Goal: Communication & Community: Participate in discussion

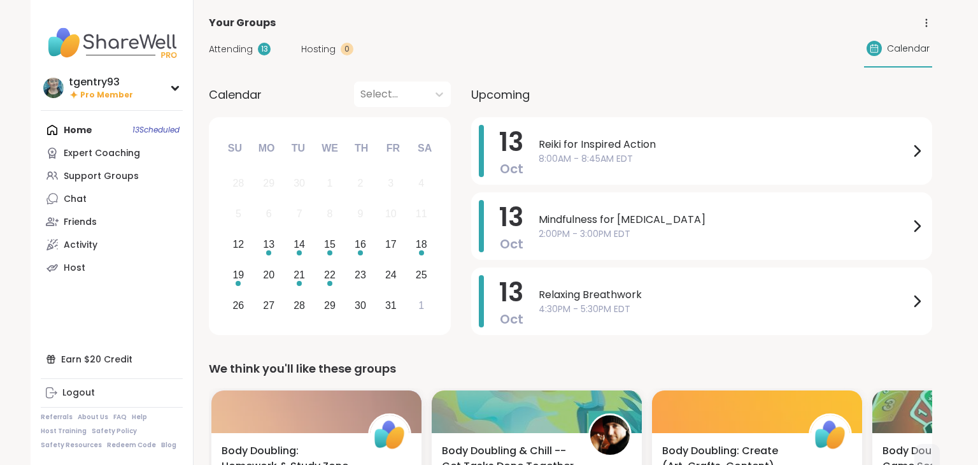
click at [120, 124] on div "Home 13 Scheduled Expert Coaching Support Groups Chat Friends Activity Host" at bounding box center [112, 198] width 142 height 160
click at [110, 181] on div "Support Groups" at bounding box center [101, 176] width 75 height 13
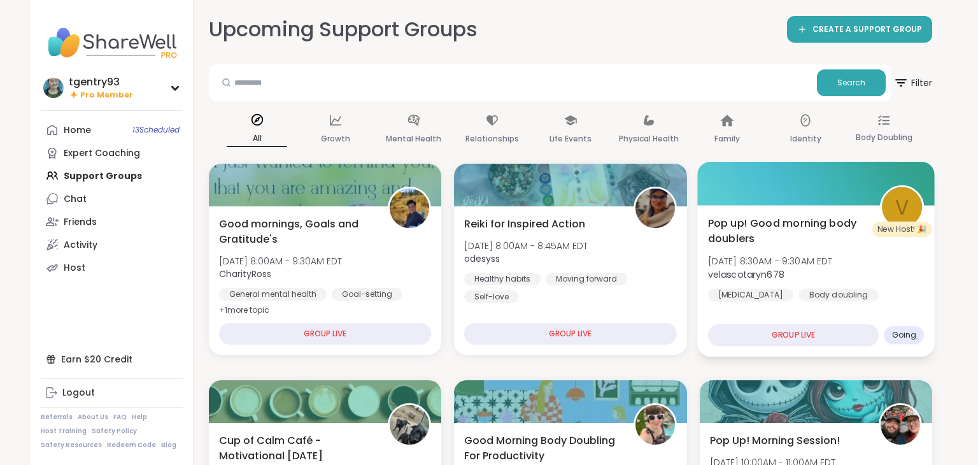
click at [756, 252] on div "Pop up! Good morning body doublers [DATE] 8:30AM - 9:30AM EDT velascotaryn678 […" at bounding box center [815, 267] width 216 height 104
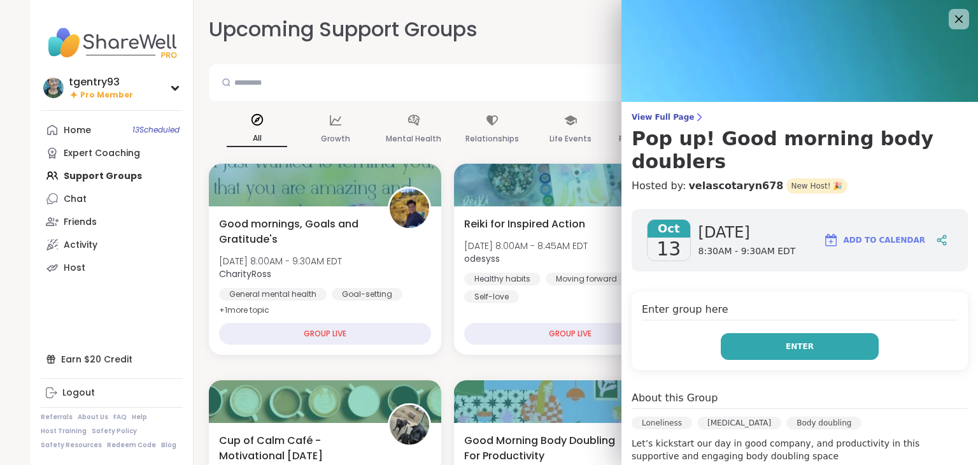
click at [771, 333] on button "Enter" at bounding box center [800, 346] width 158 height 27
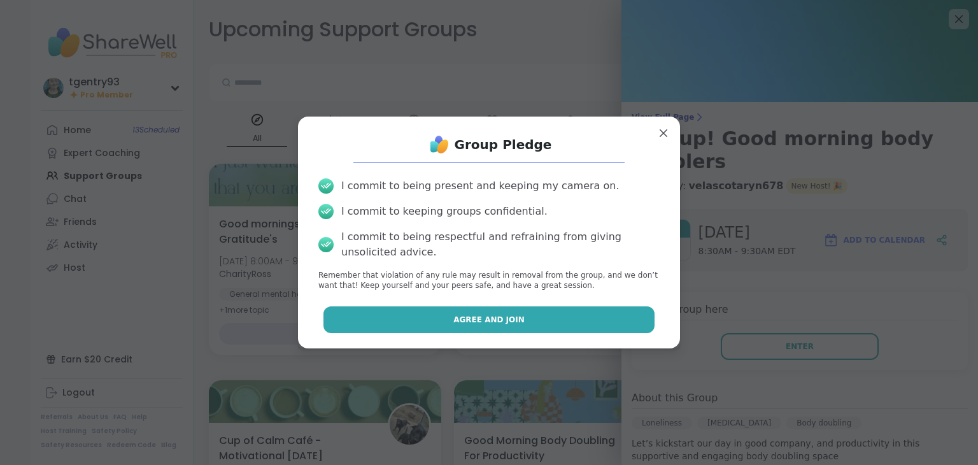
click at [602, 312] on button "Agree and Join" at bounding box center [489, 319] width 332 height 27
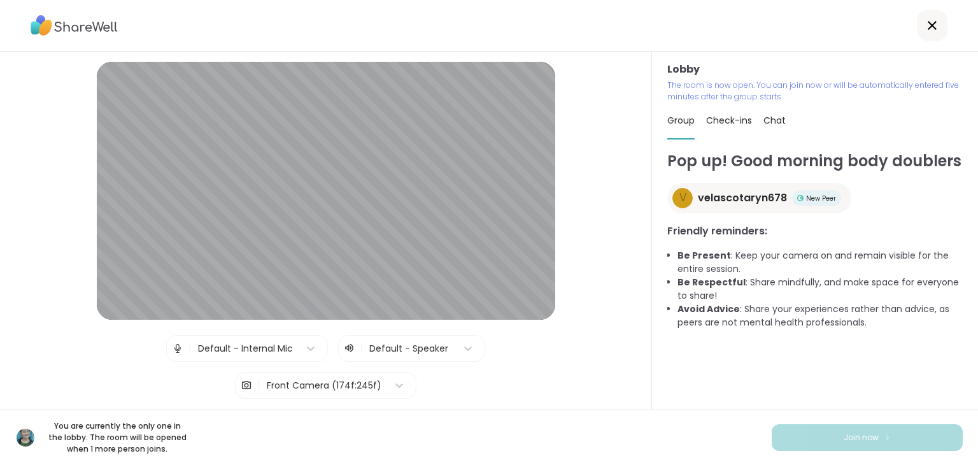
click at [941, 32] on div at bounding box center [932, 25] width 31 height 31
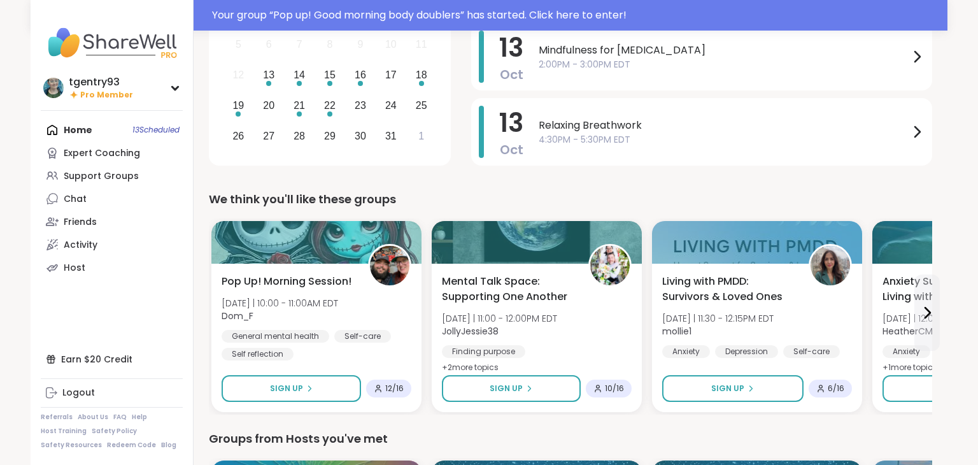
scroll to position [186, 0]
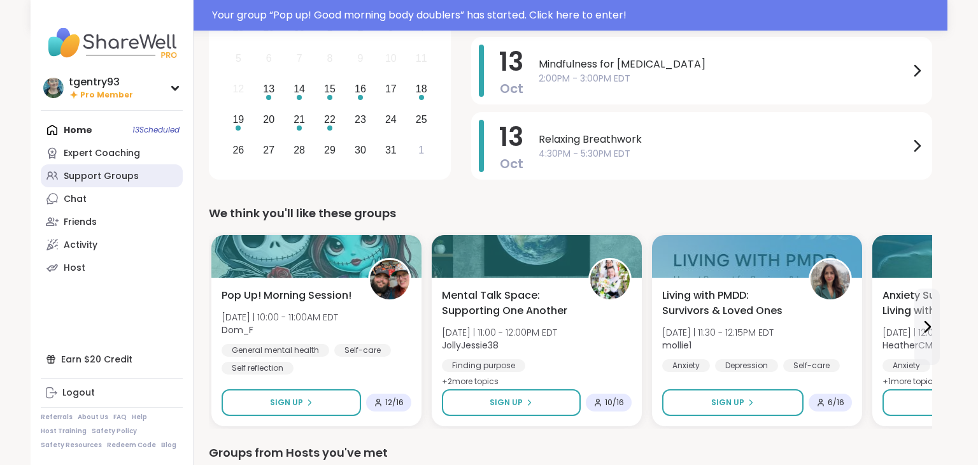
click at [70, 181] on div "Support Groups" at bounding box center [101, 176] width 75 height 13
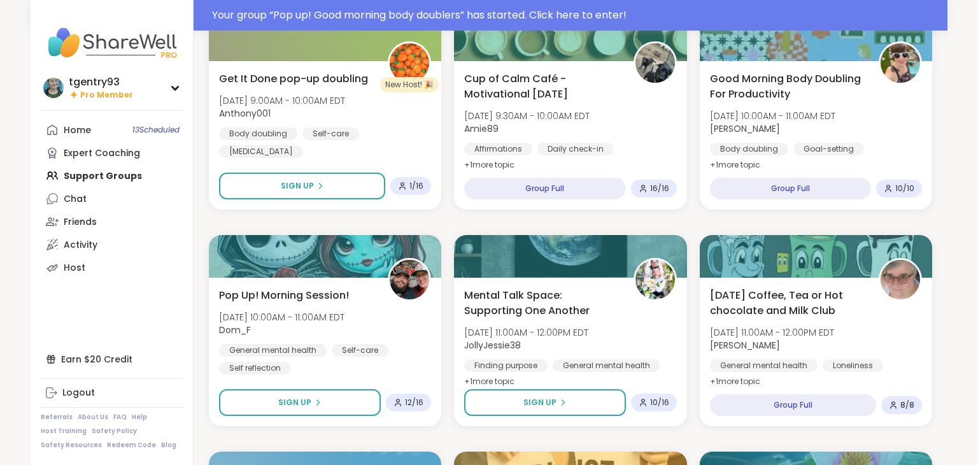
scroll to position [395, 0]
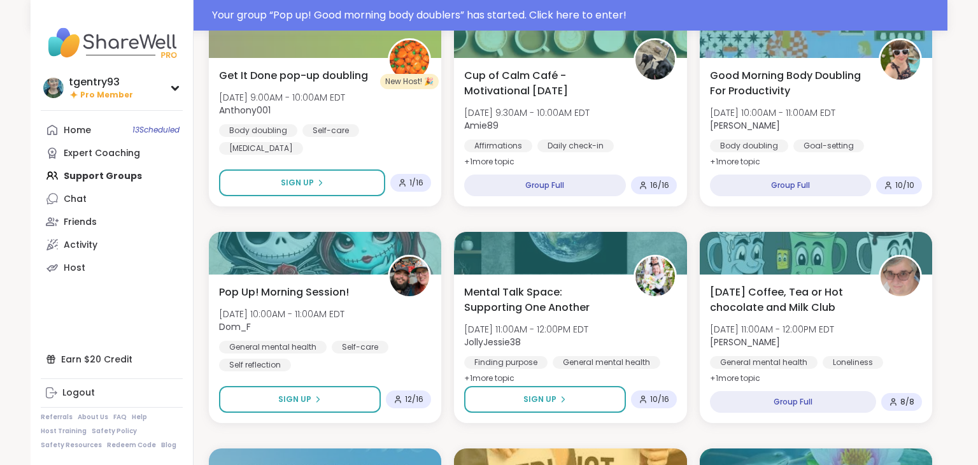
drag, startPoint x: 977, startPoint y: 38, endPoint x: 957, endPoint y: 109, distance: 73.4
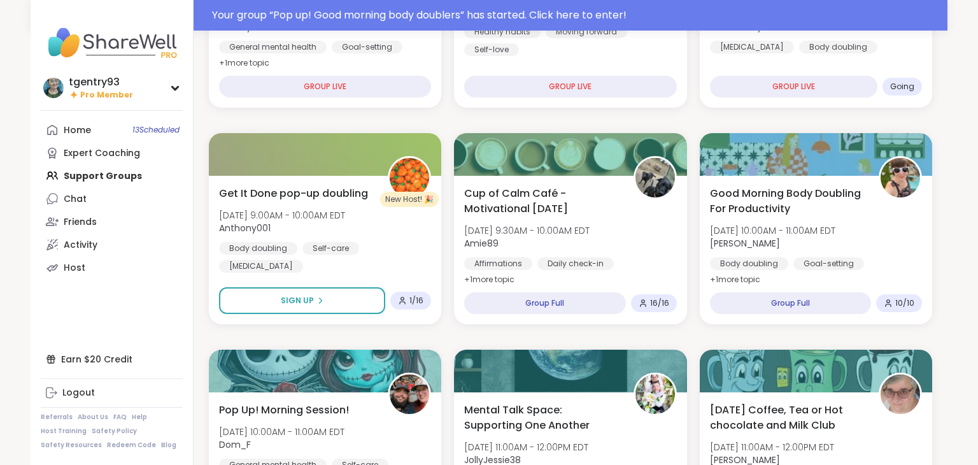
scroll to position [0, 0]
